Goal: Understand process/instructions: Learn about a topic

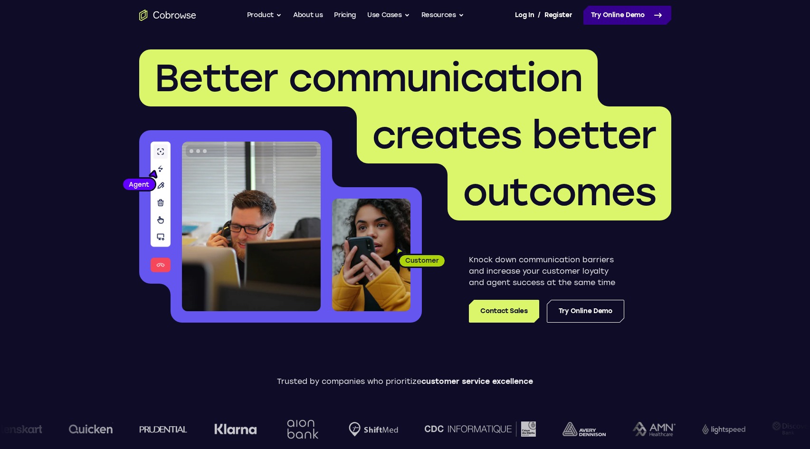
click at [647, 10] on link "Try Online Demo" at bounding box center [628, 15] width 88 height 19
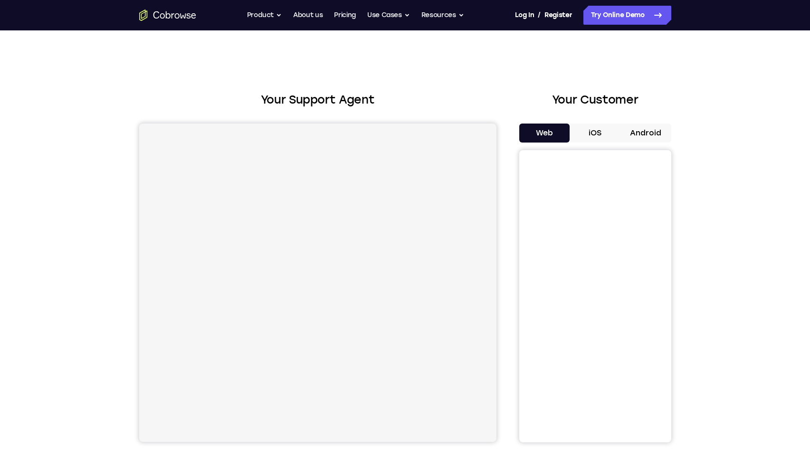
click at [656, 142] on button "Android" at bounding box center [646, 133] width 51 height 19
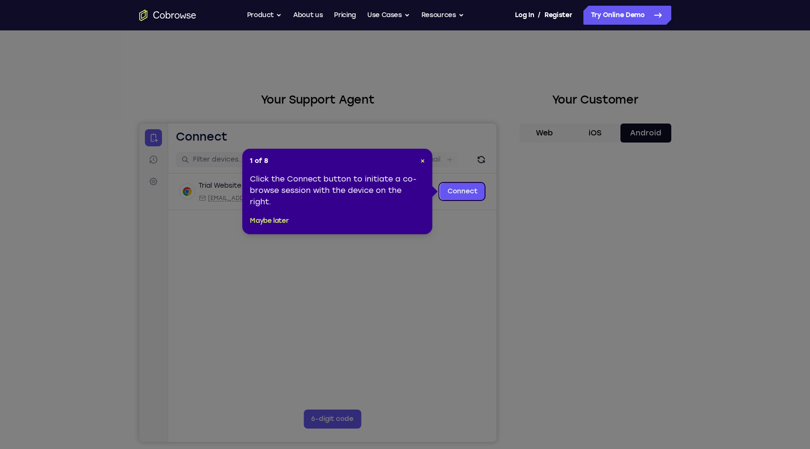
click at [420, 164] on header "1 of 8 ×" at bounding box center [337, 161] width 175 height 10
click at [423, 161] on span "×" at bounding box center [423, 161] width 4 height 8
